Goal: Task Accomplishment & Management: Use online tool/utility

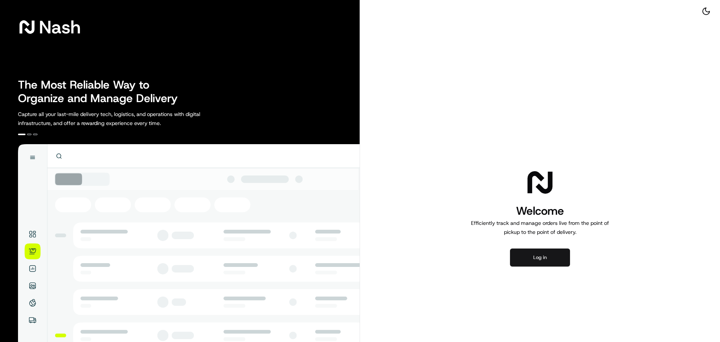
click at [531, 263] on button "Log in" at bounding box center [540, 257] width 60 height 18
